Goal: Learn about a topic

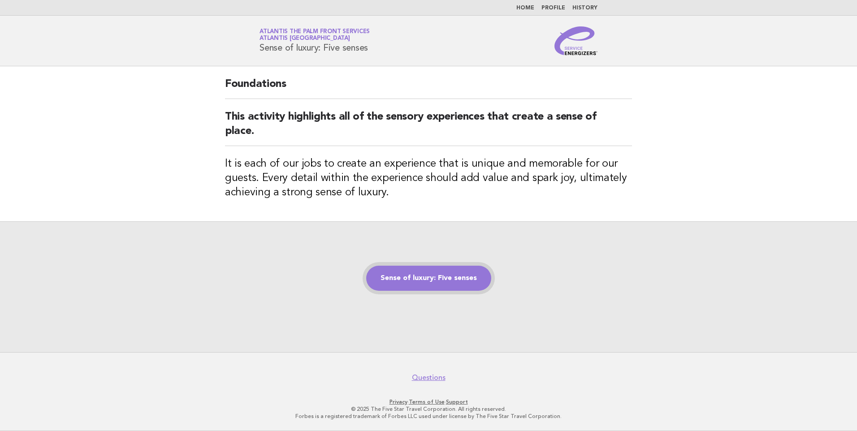
click at [443, 281] on link "Sense of luxury: Five senses" at bounding box center [428, 278] width 125 height 25
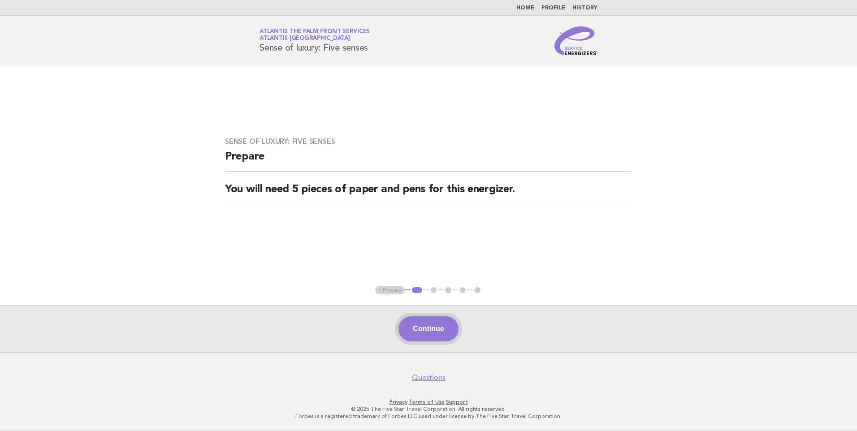
click at [435, 329] on button "Continue" at bounding box center [428, 328] width 60 height 25
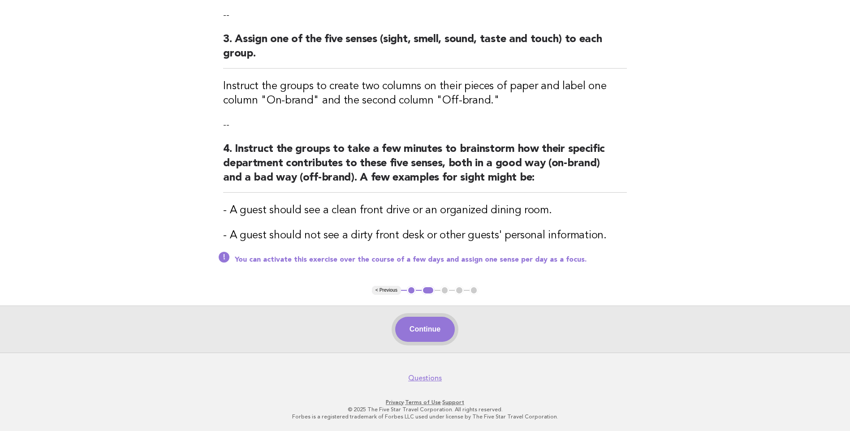
click at [421, 327] on button "Continue" at bounding box center [425, 329] width 60 height 25
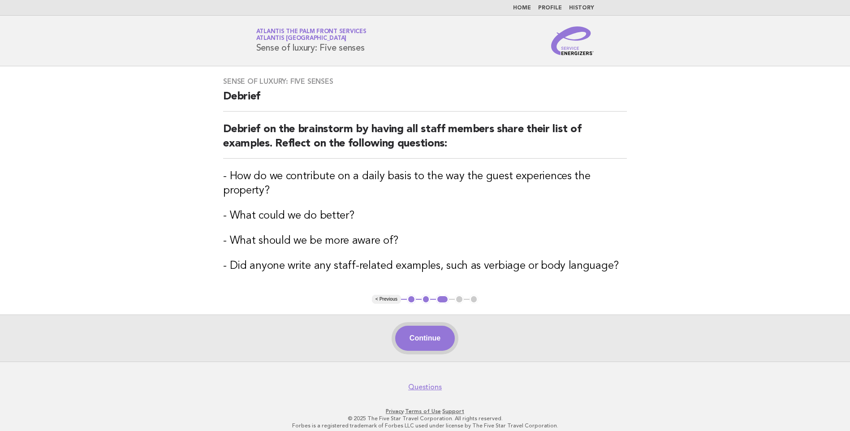
click at [444, 341] on button "Continue" at bounding box center [425, 338] width 60 height 25
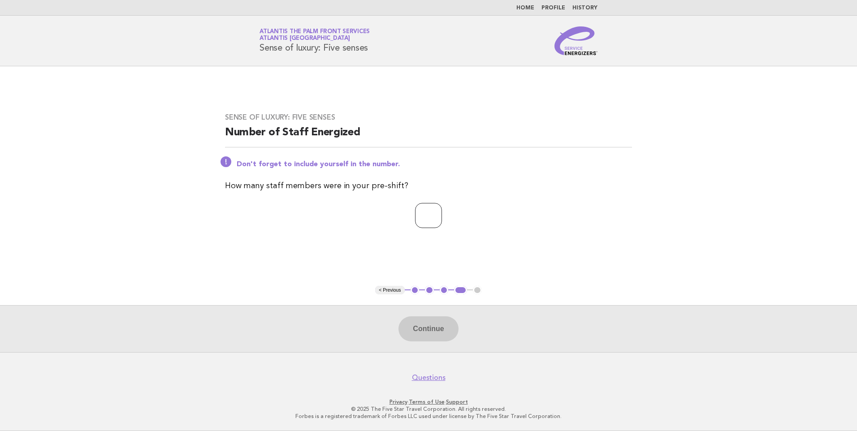
click at [415, 215] on input "number" at bounding box center [428, 215] width 27 height 25
type input "*"
click at [427, 330] on button "Continue" at bounding box center [428, 328] width 60 height 25
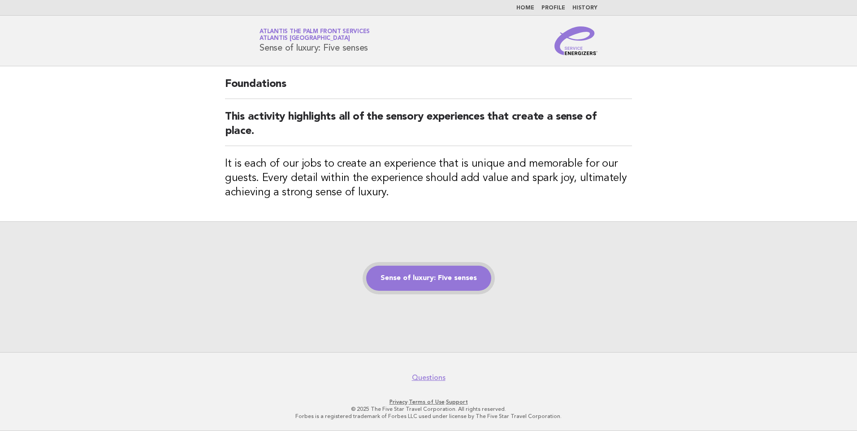
click at [428, 289] on link "Sense of luxury: Five senses" at bounding box center [428, 278] width 125 height 25
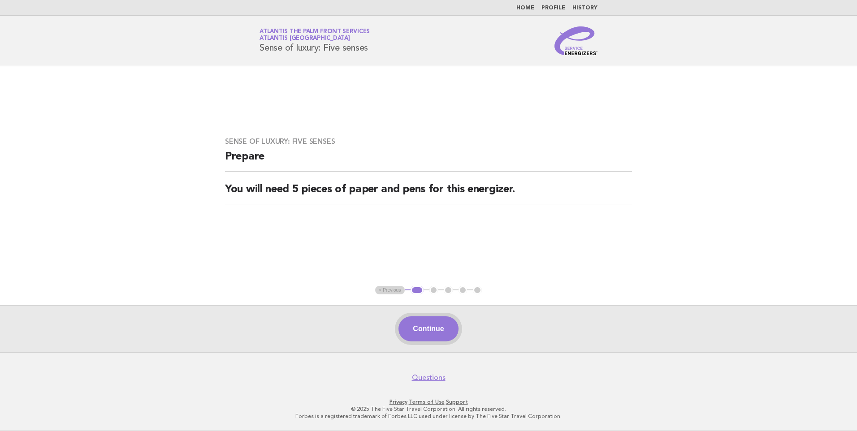
click at [408, 324] on button "Continue" at bounding box center [428, 328] width 60 height 25
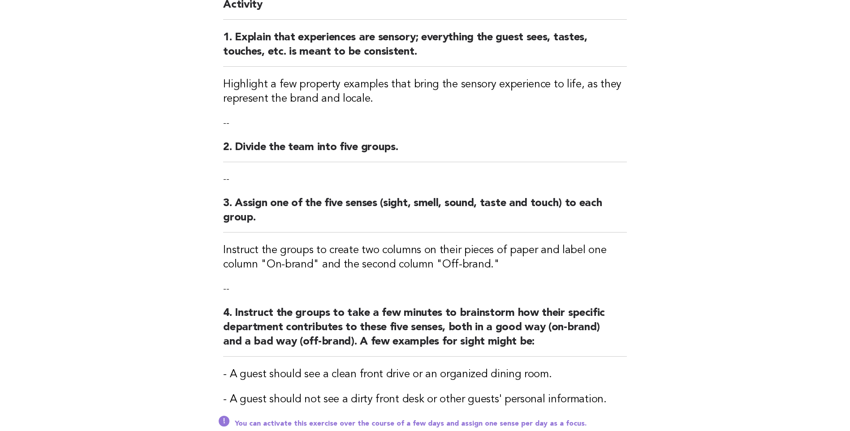
scroll to position [224, 0]
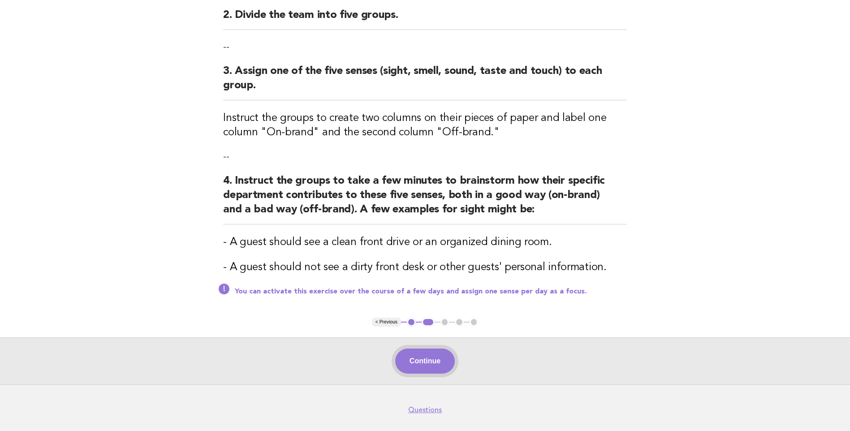
click at [414, 354] on button "Continue" at bounding box center [425, 361] width 60 height 25
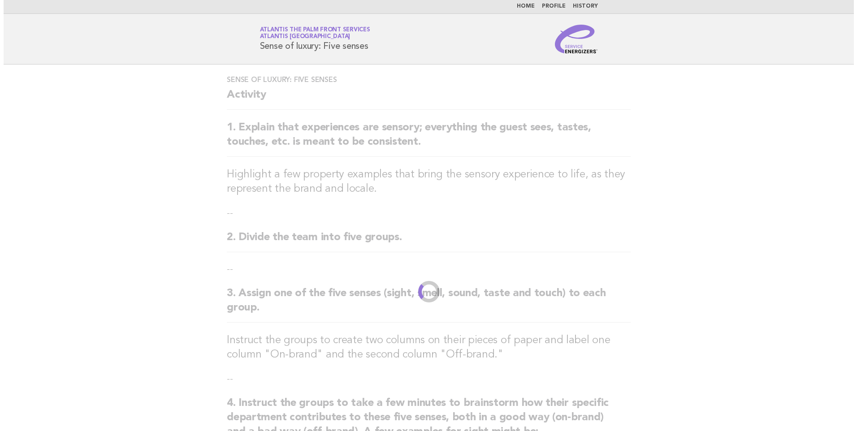
scroll to position [0, 0]
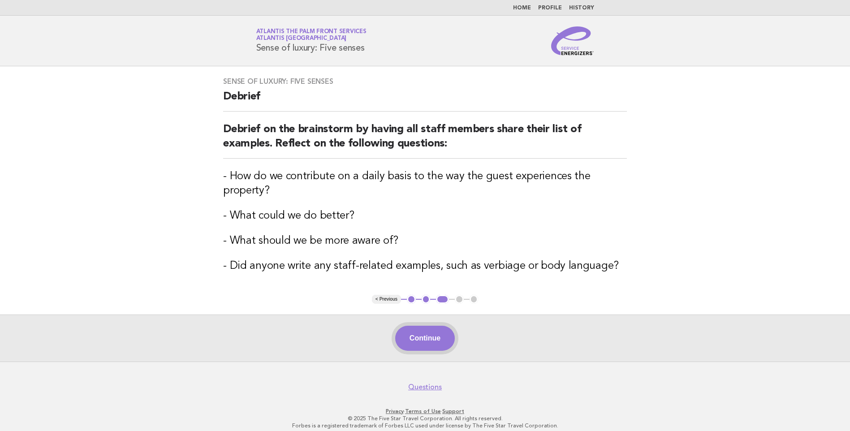
click at [432, 345] on button "Continue" at bounding box center [425, 338] width 60 height 25
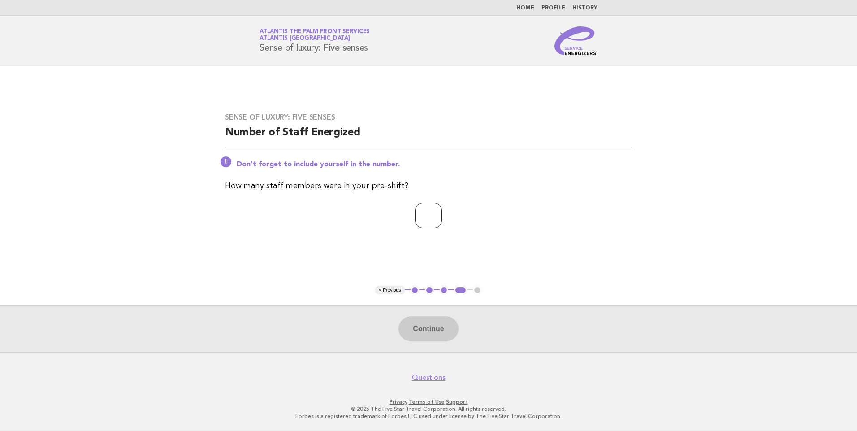
click at [440, 210] on input "number" at bounding box center [428, 215] width 27 height 25
type input "*"
click at [429, 319] on button "Continue" at bounding box center [428, 328] width 60 height 25
